Goal: Navigation & Orientation: Find specific page/section

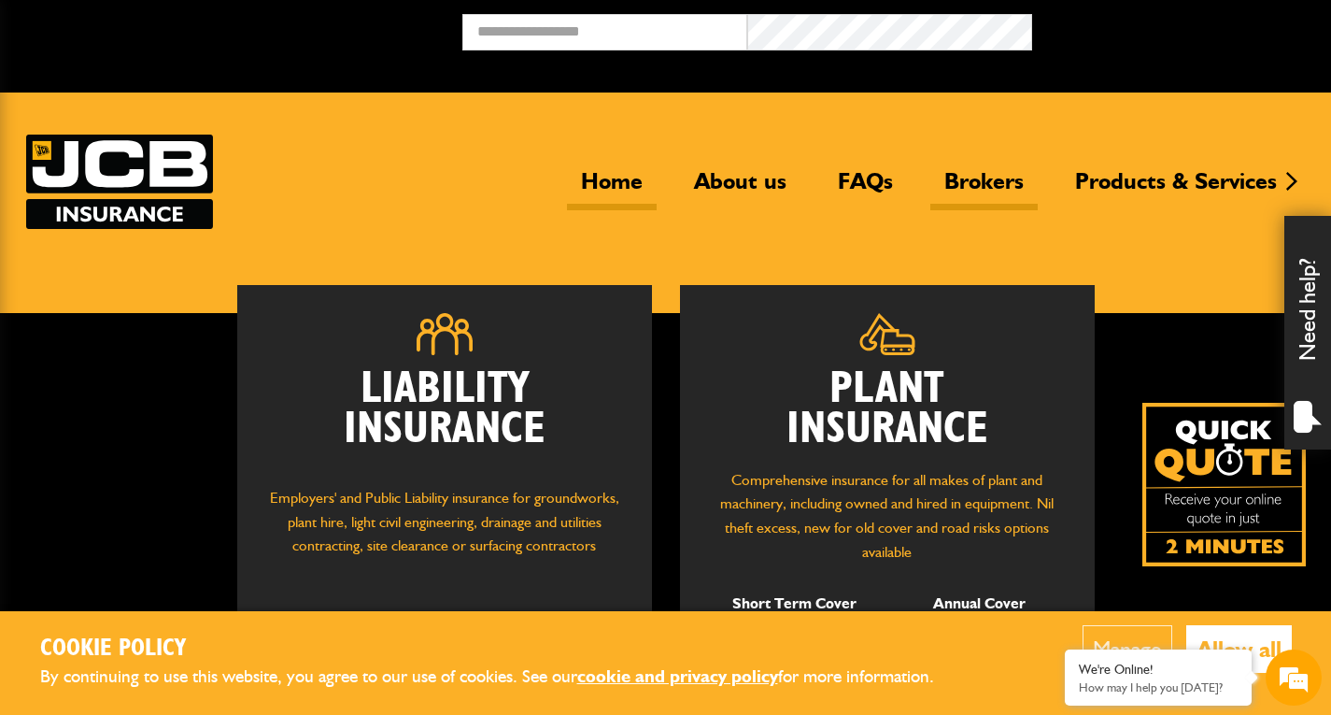
click at [958, 183] on link "Brokers" at bounding box center [983, 188] width 107 height 43
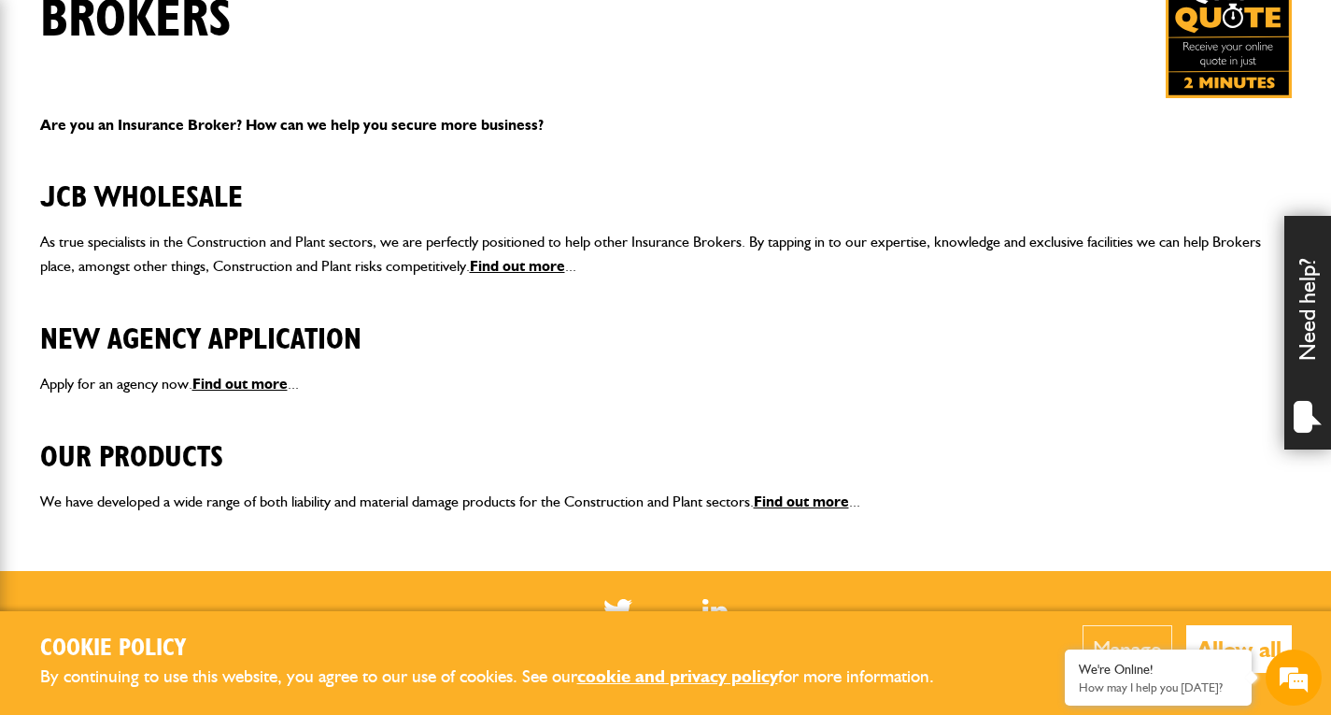
scroll to position [374, 0]
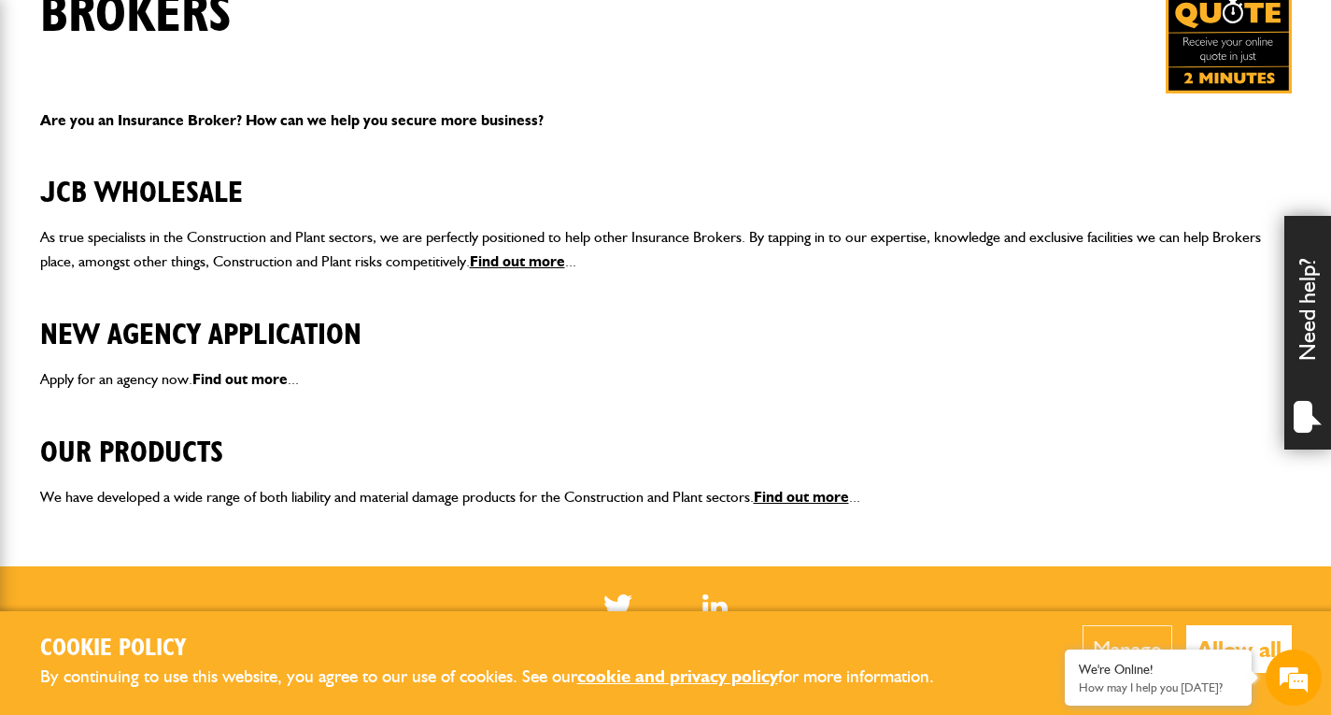
click at [266, 385] on link "Find out more" at bounding box center [239, 379] width 95 height 18
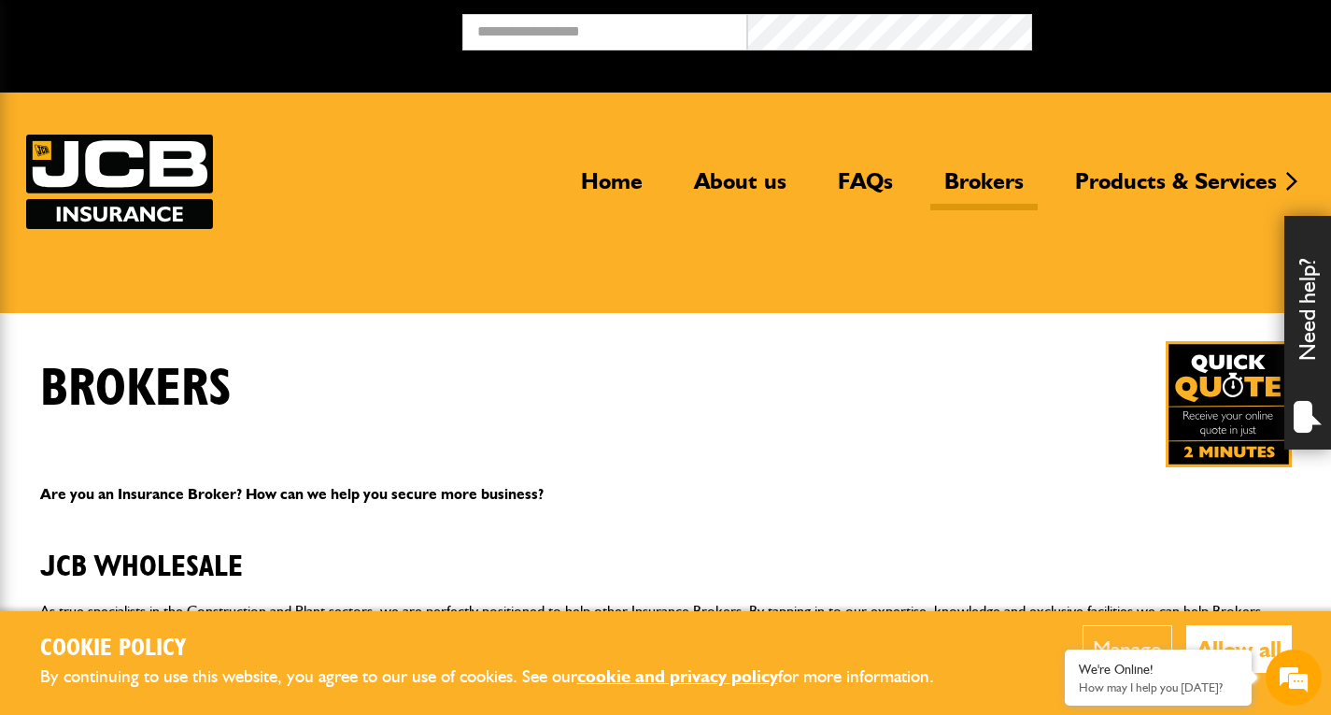
scroll to position [369, 0]
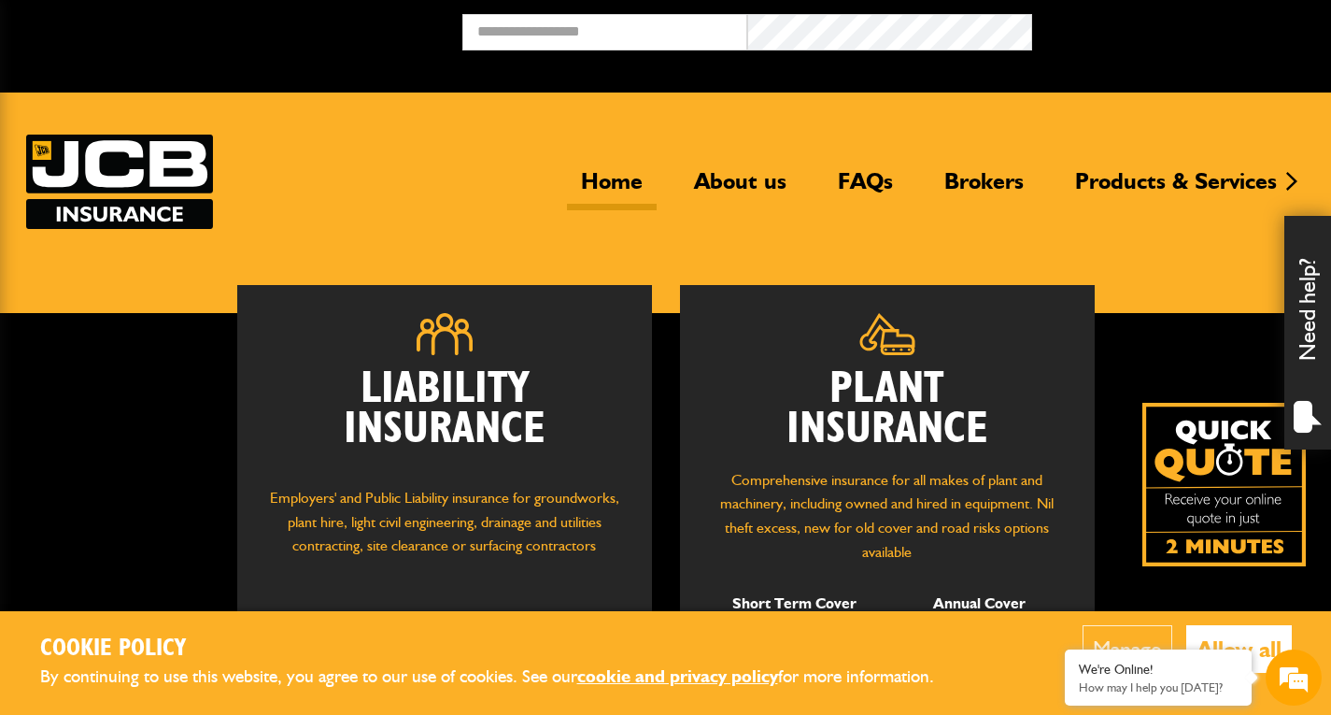
click at [1265, 644] on button "Allow all" at bounding box center [1239, 649] width 106 height 48
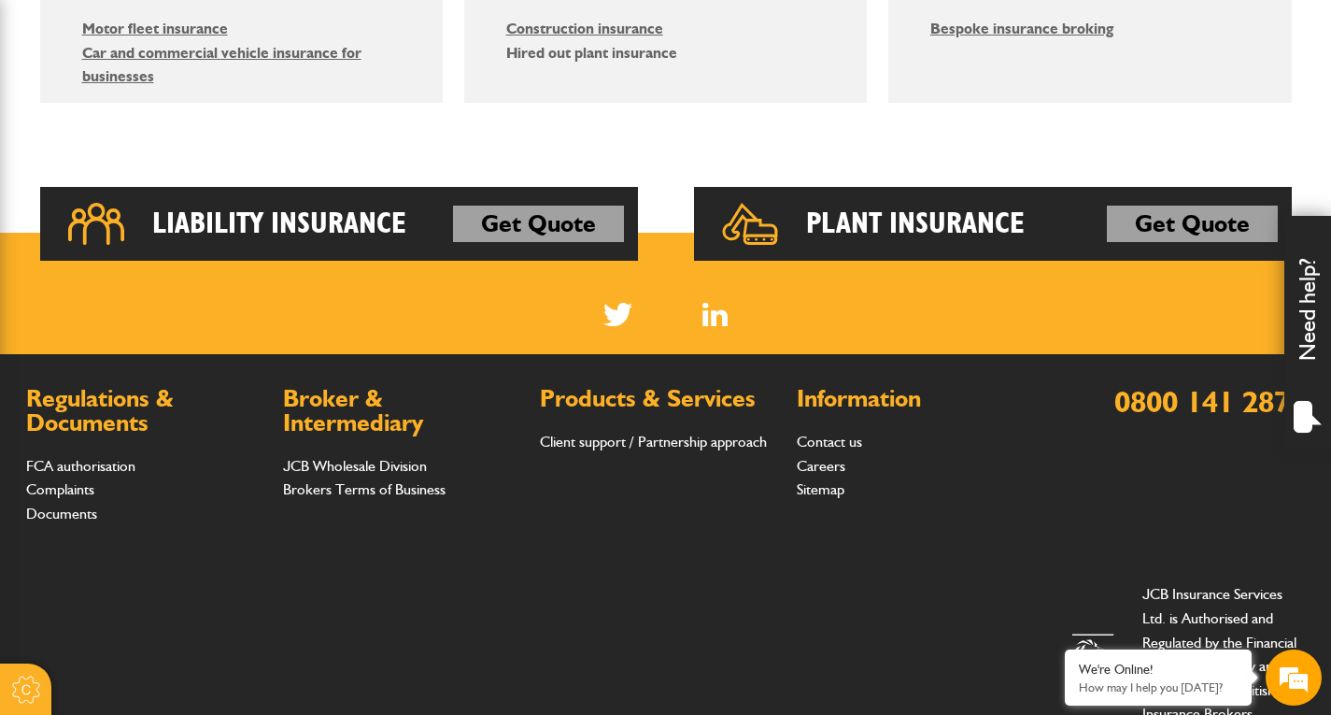
scroll to position [1401, 0]
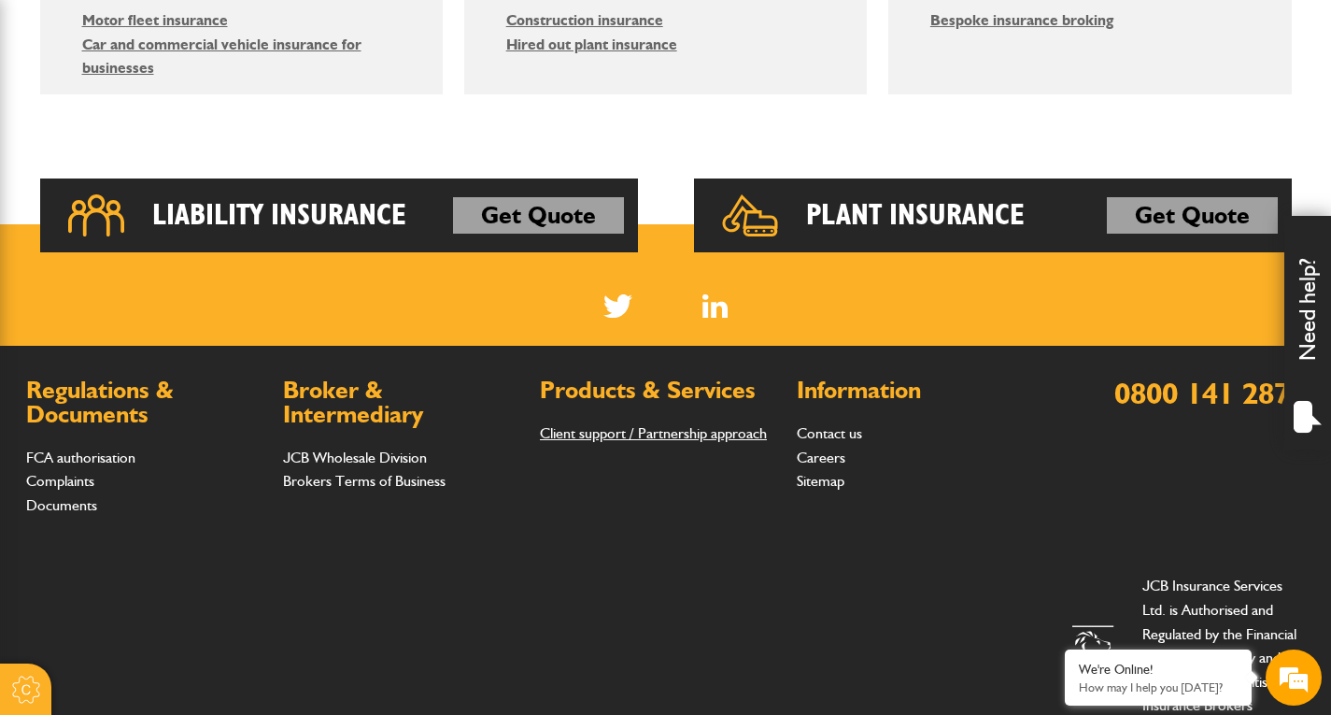
click at [675, 430] on link "Client support / Partnership approach" at bounding box center [653, 433] width 227 height 18
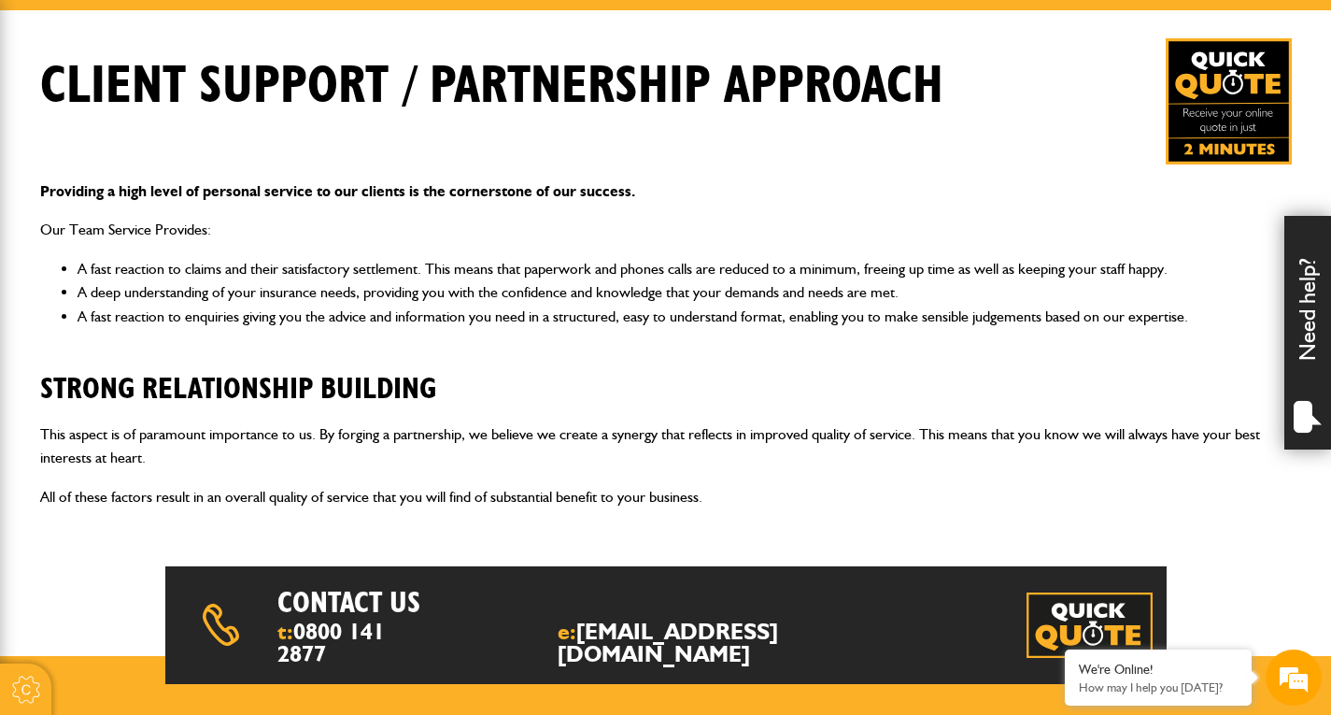
scroll to position [335, 0]
